Goal: Task Accomplishment & Management: Manage account settings

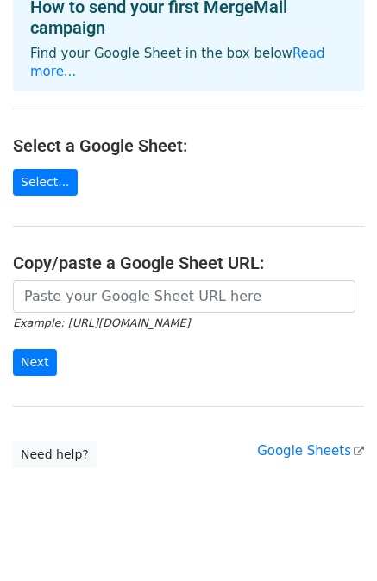
scroll to position [107, 0]
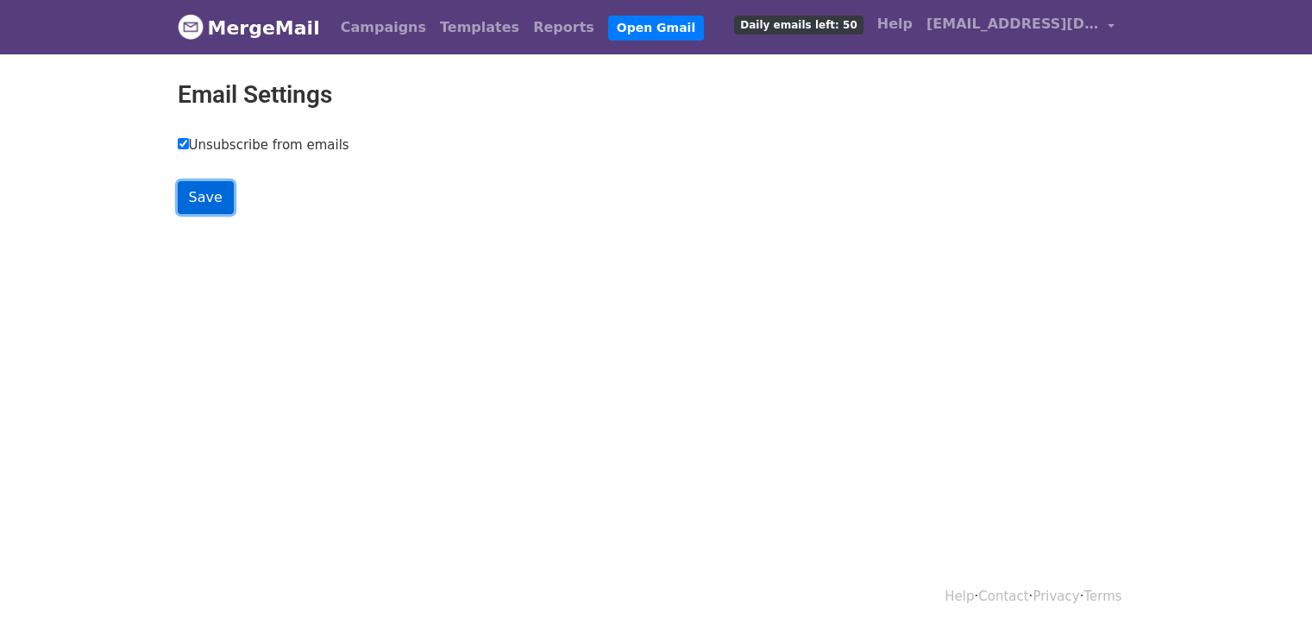
click at [192, 201] on input "Save" at bounding box center [206, 197] width 56 height 33
